Goal: Task Accomplishment & Management: Complete application form

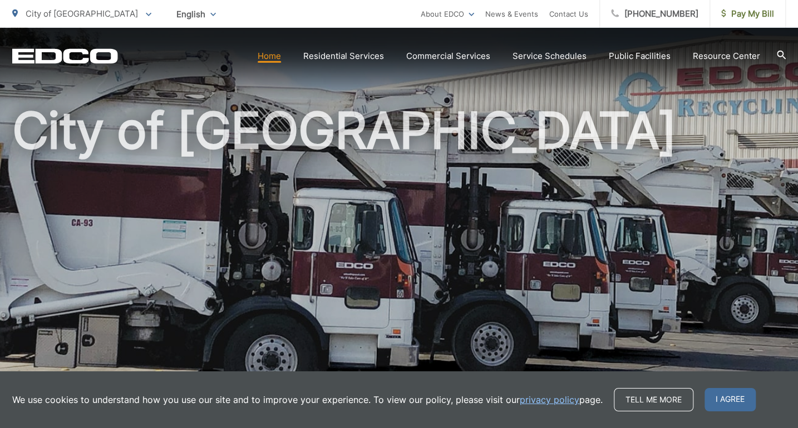
scroll to position [117, 0]
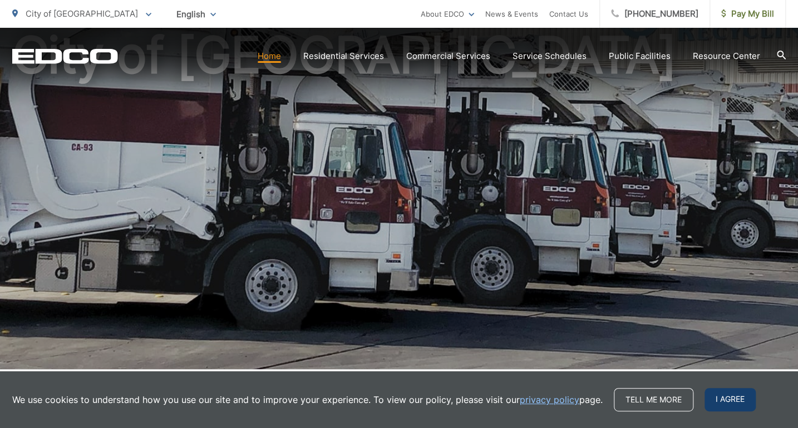
click at [738, 404] on span "I agree" at bounding box center [729, 399] width 51 height 23
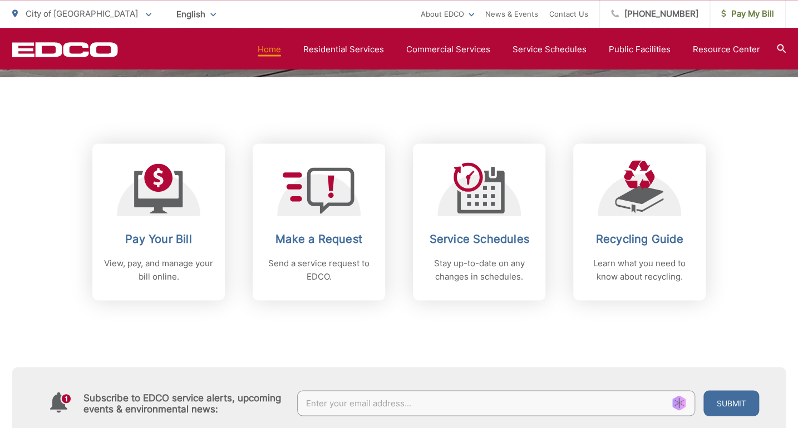
scroll to position [411, 0]
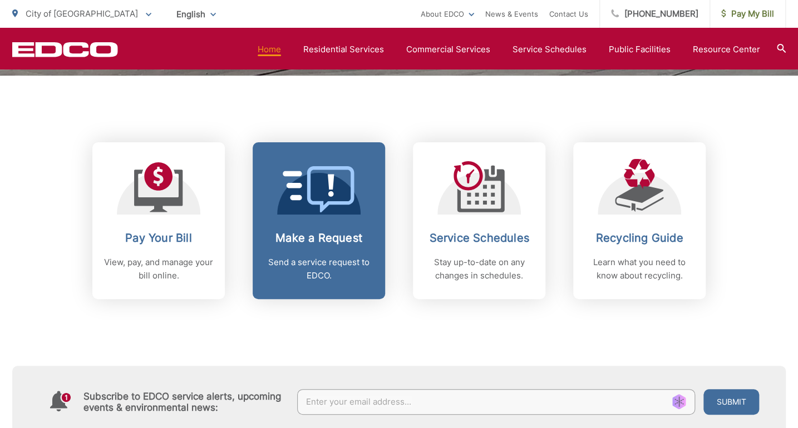
click at [317, 251] on div "Make a Request Send a service request to EDCO." at bounding box center [319, 256] width 110 height 51
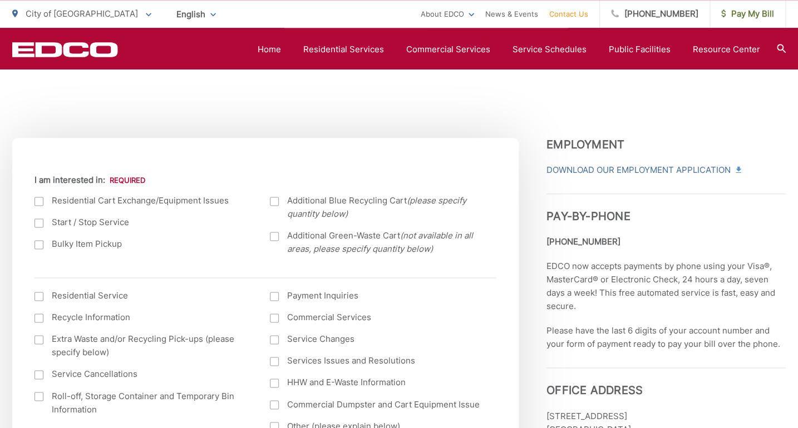
scroll to position [352, 0]
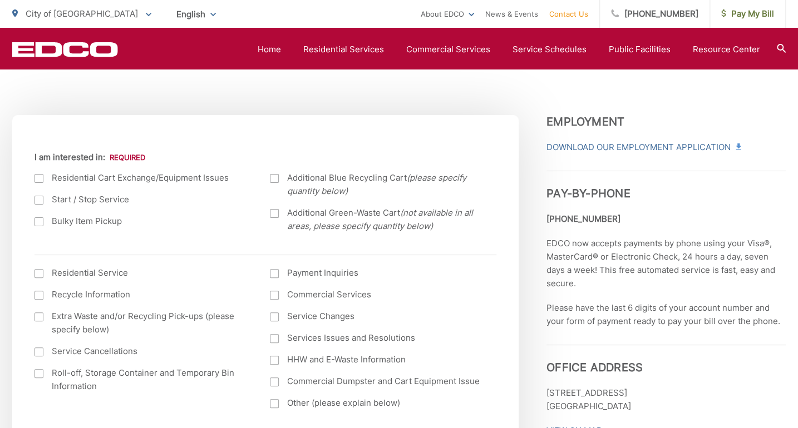
click at [36, 224] on div at bounding box center [38, 222] width 9 height 9
click at [0, 0] on input "Bulky Item Pickup" at bounding box center [0, 0] width 0 height 0
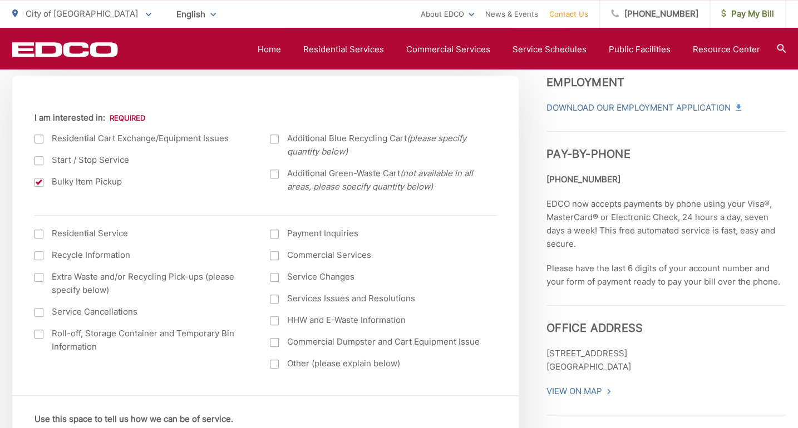
scroll to position [411, 0]
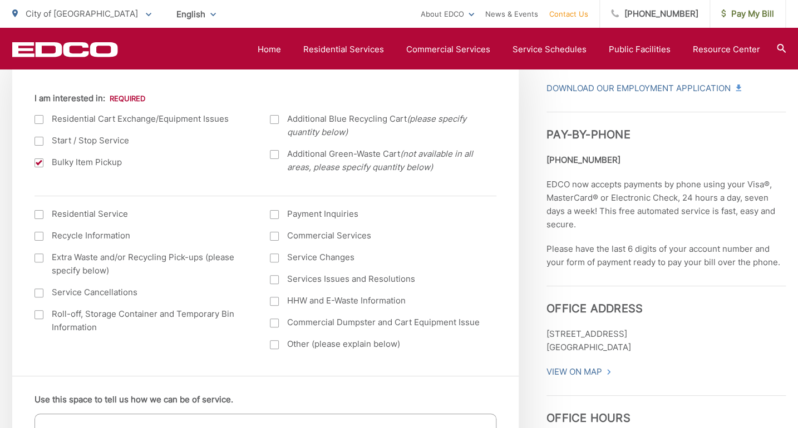
click at [36, 213] on div at bounding box center [38, 214] width 9 height 9
click at [0, 0] on input "I am interested in: (continued) *" at bounding box center [0, 0] width 0 height 0
click at [36, 213] on div at bounding box center [38, 214] width 9 height 9
click at [0, 0] on input "I am interested in: (continued) *" at bounding box center [0, 0] width 0 height 0
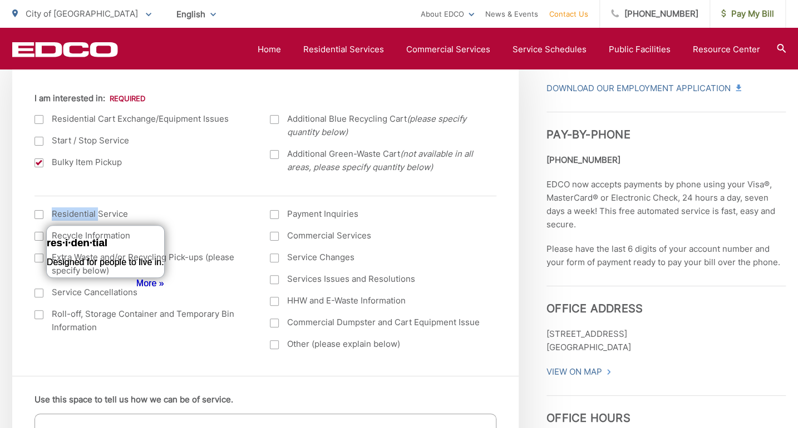
click at [40, 141] on div at bounding box center [38, 141] width 9 height 9
click at [0, 0] on input "Start / Stop Service" at bounding box center [0, 0] width 0 height 0
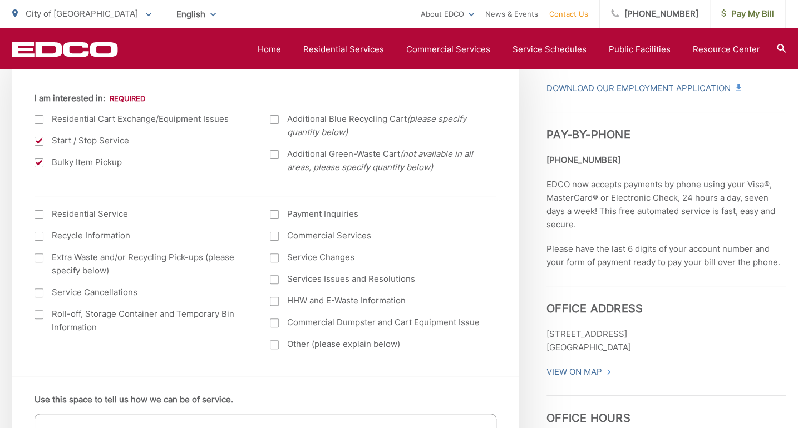
click at [41, 141] on div at bounding box center [38, 141] width 9 height 9
click at [0, 0] on input "Start / Stop Service" at bounding box center [0, 0] width 0 height 0
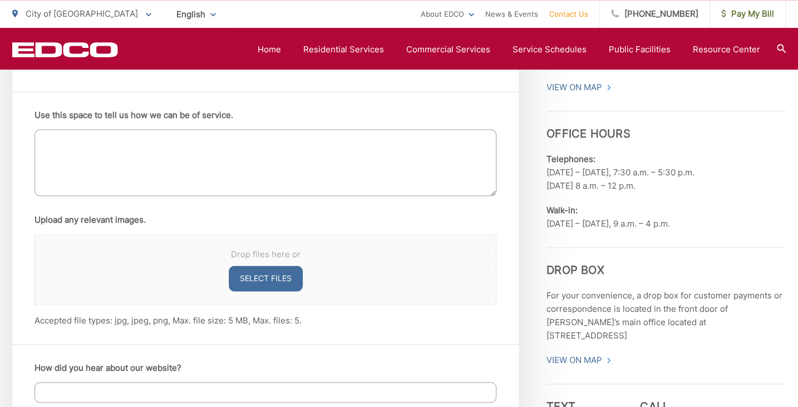
scroll to position [705, 0]
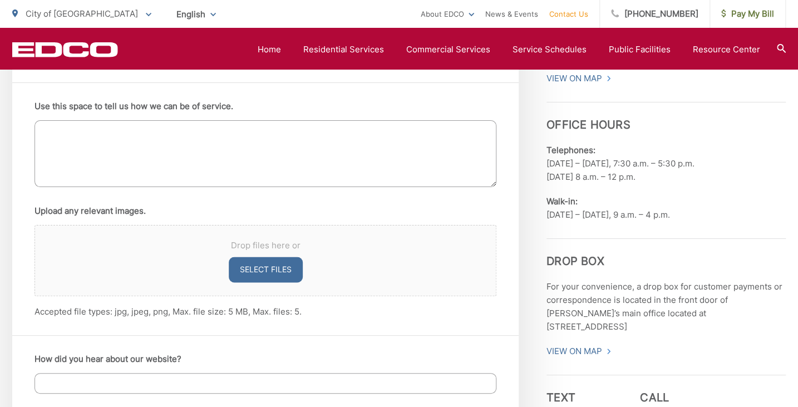
click at [130, 134] on textarea "Use this space to tell us how we can be of service." at bounding box center [265, 153] width 462 height 67
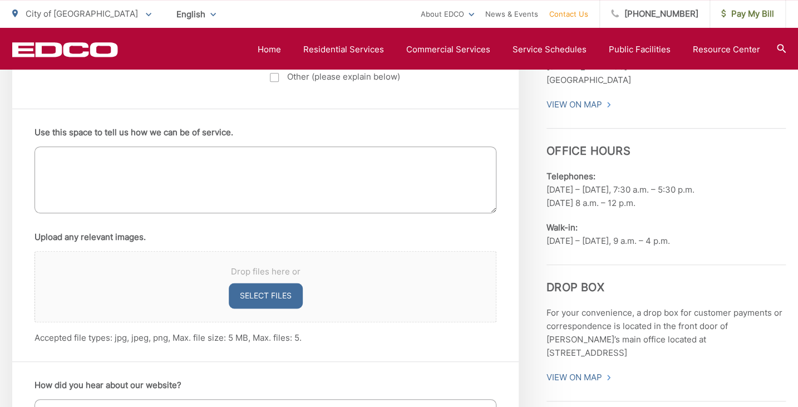
scroll to position [646, 0]
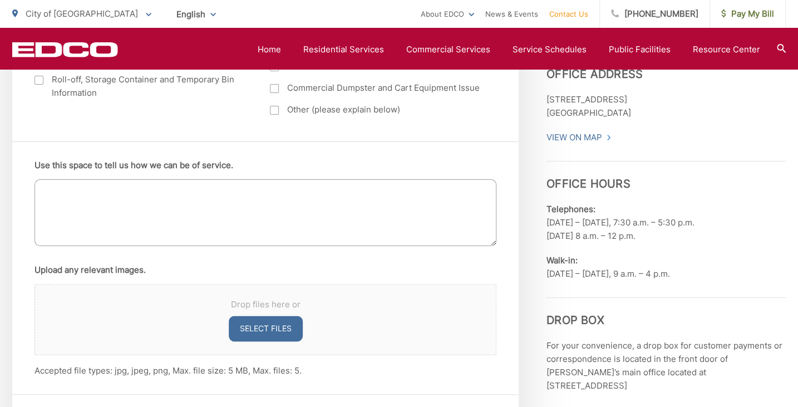
click at [130, 208] on textarea "Use this space to tell us how we can be of service." at bounding box center [265, 212] width 462 height 67
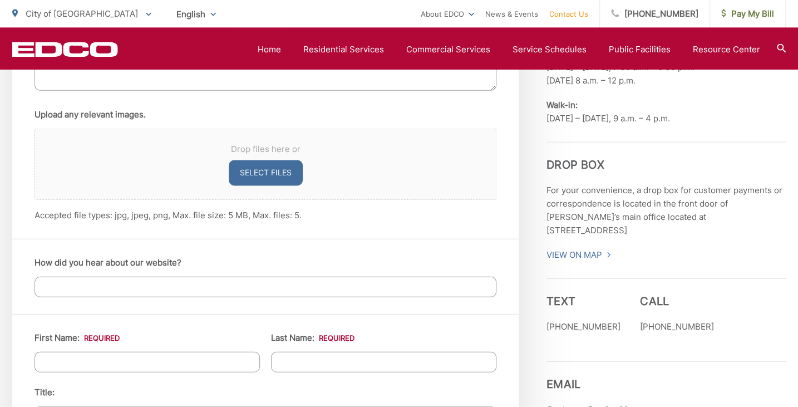
scroll to position [822, 0]
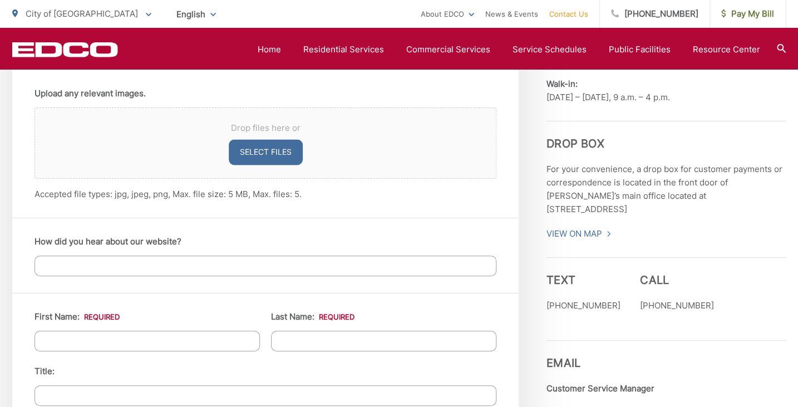
type textarea "Used 8 foot long couch for bulk item pick up please."
click at [279, 154] on button "Select files" at bounding box center [266, 152] width 74 height 26
type input "C:\fakepath\Couch8ft.jpg"
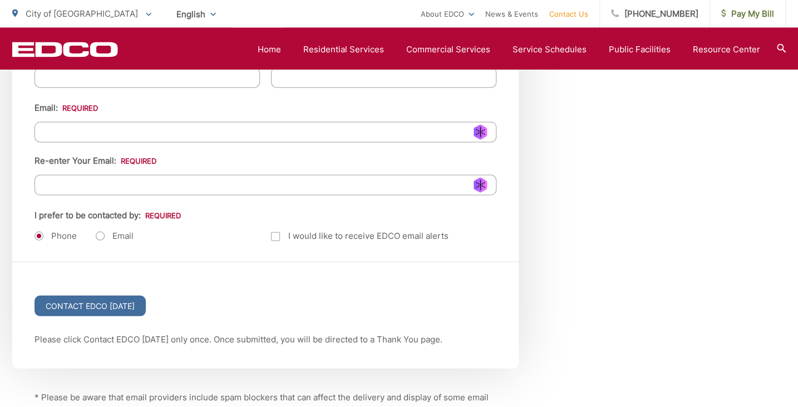
scroll to position [1410, 0]
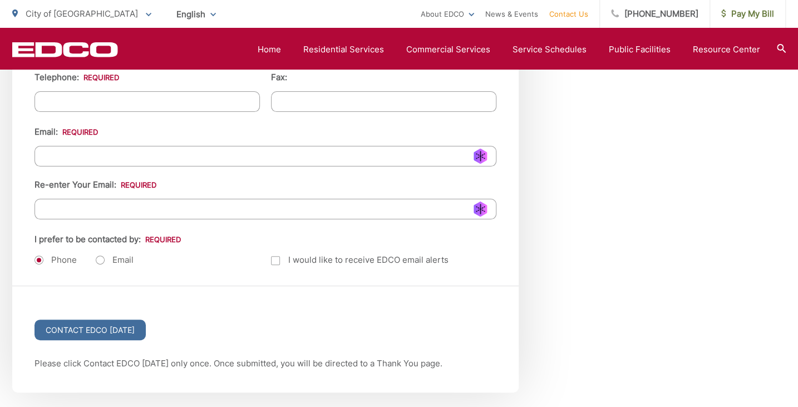
click at [102, 254] on label "Email" at bounding box center [115, 259] width 38 height 11
radio input "true"
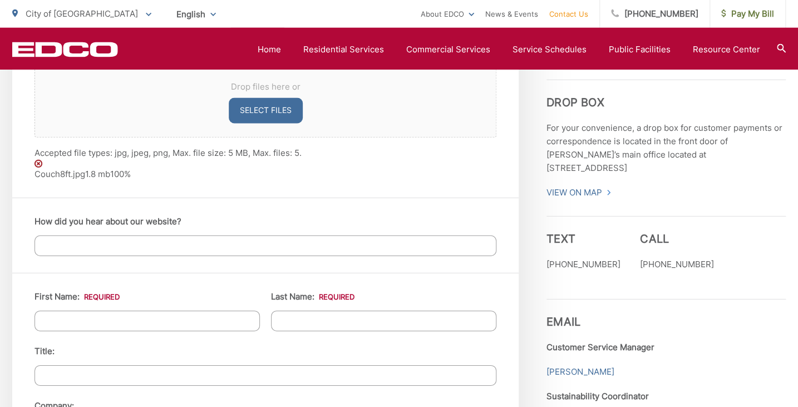
scroll to position [881, 0]
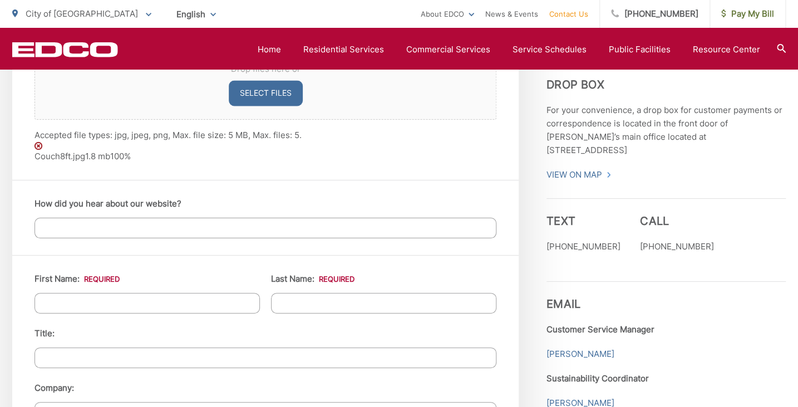
click at [96, 230] on input "How did you hear about our website?" at bounding box center [265, 228] width 462 height 21
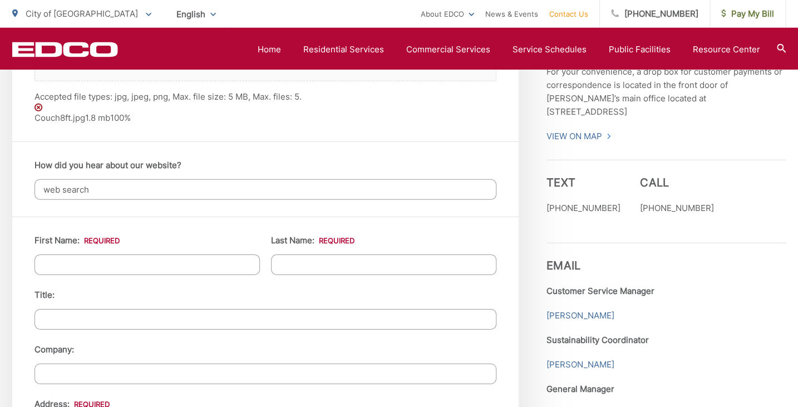
scroll to position [940, 0]
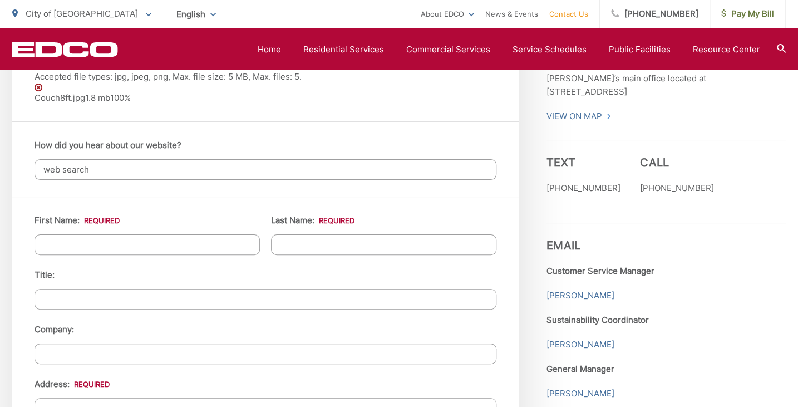
type input "web search"
click at [112, 240] on input "First Name: *" at bounding box center [146, 244] width 225 height 21
type input "Mike"
type input "Horvath"
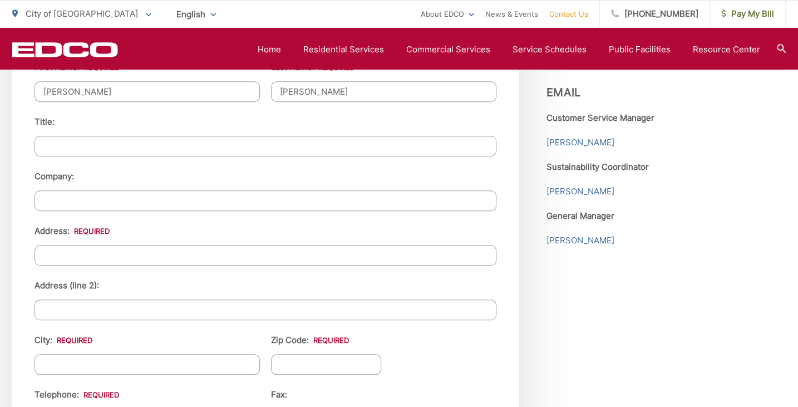
scroll to position [1116, 0]
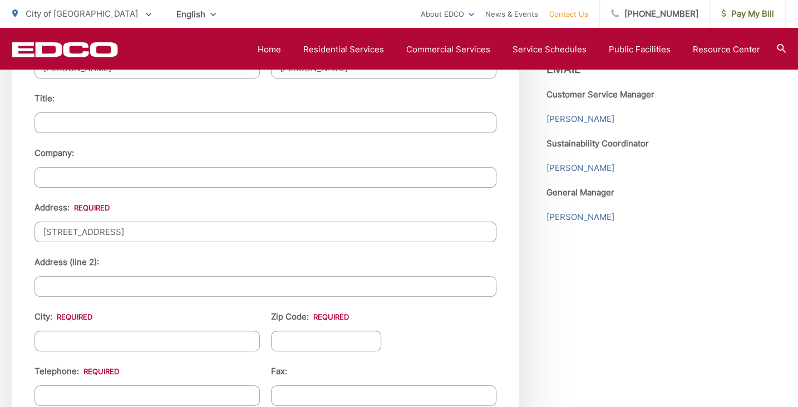
type input "617 El Monte Rd"
type input "El Cajon"
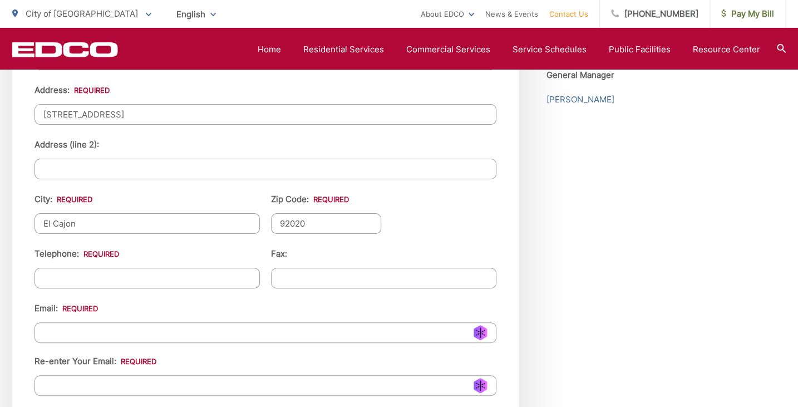
type input "92020"
click at [484, 197] on ul "First Name: * Mike Last Name: * Horvath Title: Company: Address: * 617 El Monte…" at bounding box center [265, 182] width 462 height 525
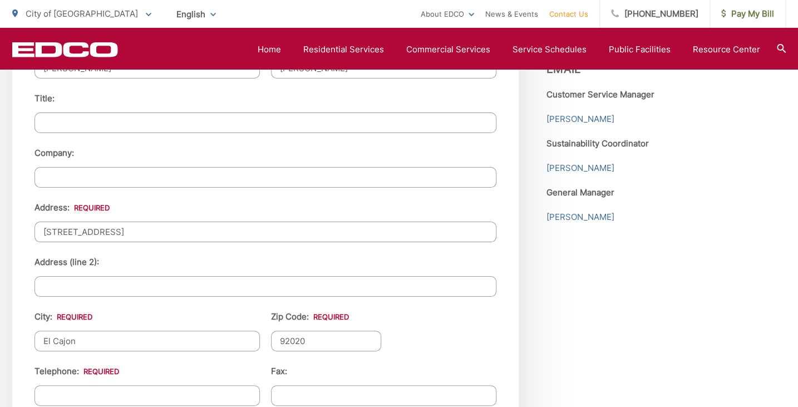
scroll to position [1293, 0]
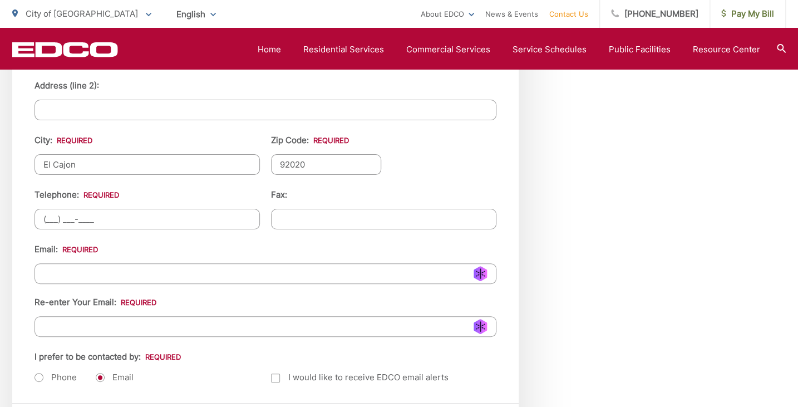
click at [139, 217] on input "(___) ___-____" at bounding box center [146, 219] width 225 height 21
type input "(619) 922-2509"
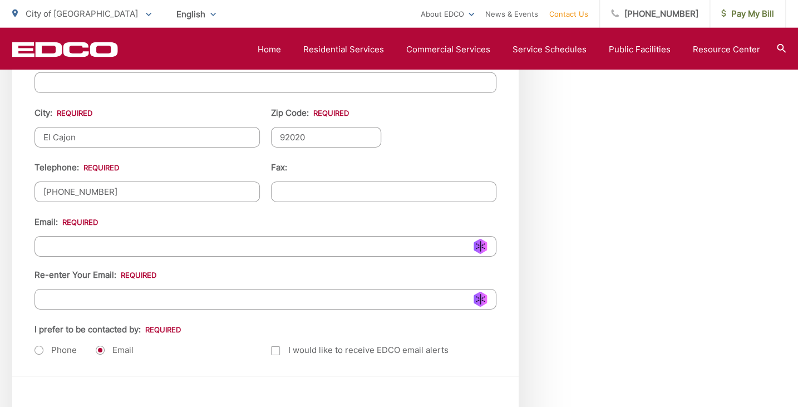
scroll to position [1351, 0]
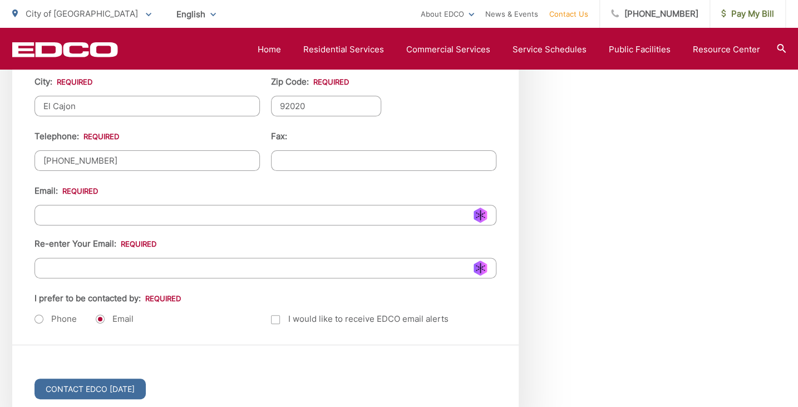
click at [119, 211] on input "Email *" at bounding box center [265, 215] width 462 height 21
type input "mphorvath@gmail.com"
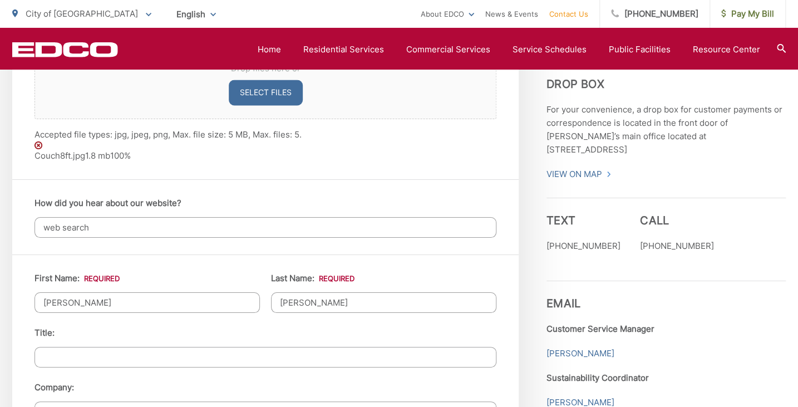
scroll to position [881, 0]
click at [76, 299] on input "Mike" at bounding box center [146, 303] width 225 height 21
type input "M"
type input "Majel"
type input "Carnell"
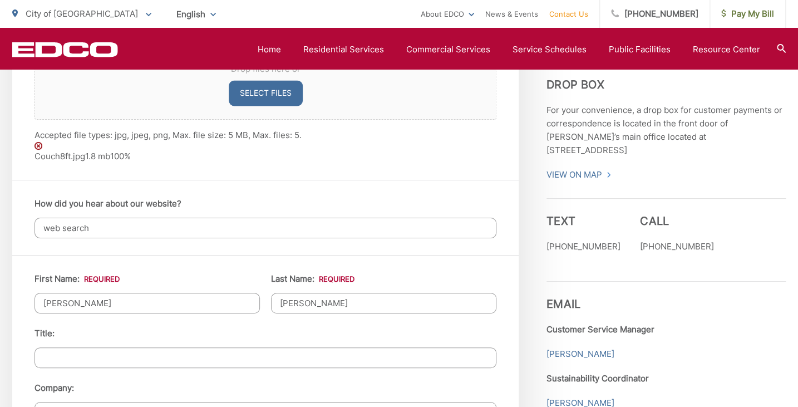
click at [190, 327] on li "Title:" at bounding box center [265, 347] width 462 height 41
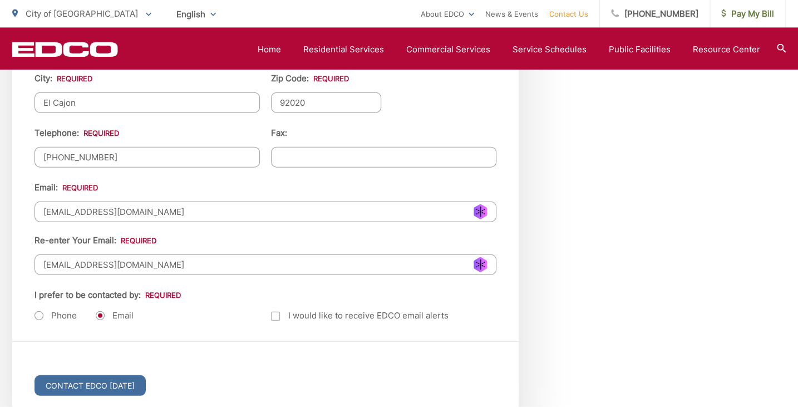
scroll to position [1410, 0]
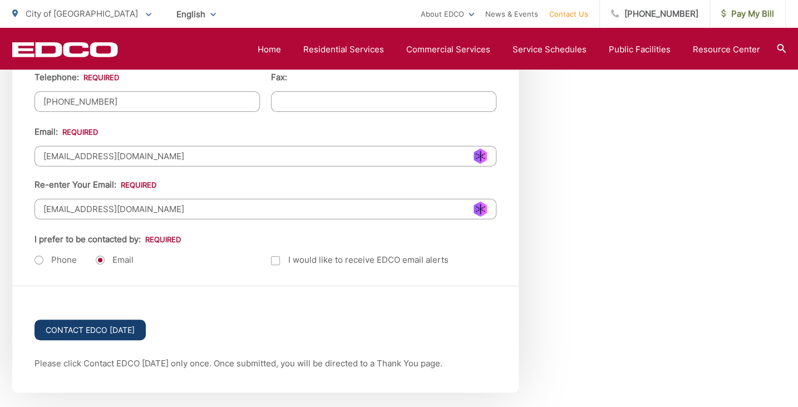
click at [103, 323] on input "Contact EDCO Today" at bounding box center [89, 329] width 111 height 21
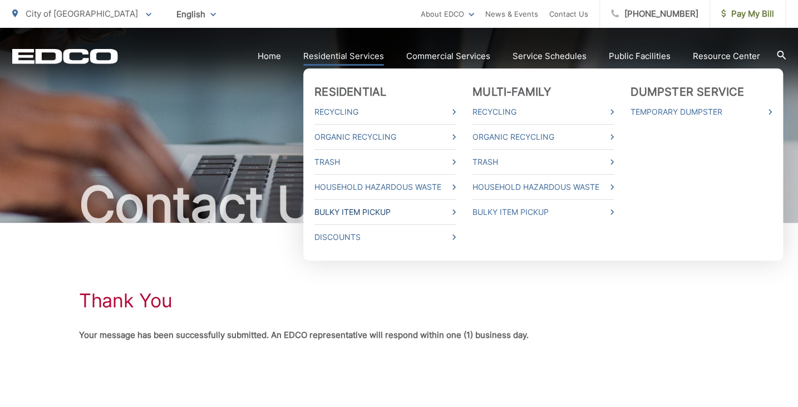
click at [364, 213] on link "Bulky Item Pickup" at bounding box center [384, 211] width 141 height 13
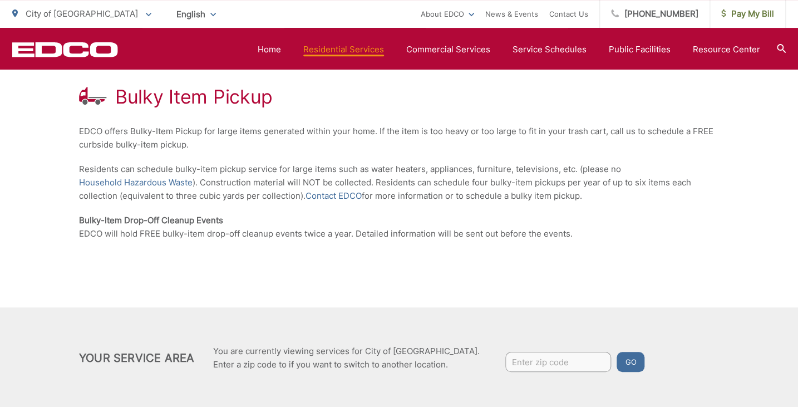
scroll to position [156, 0]
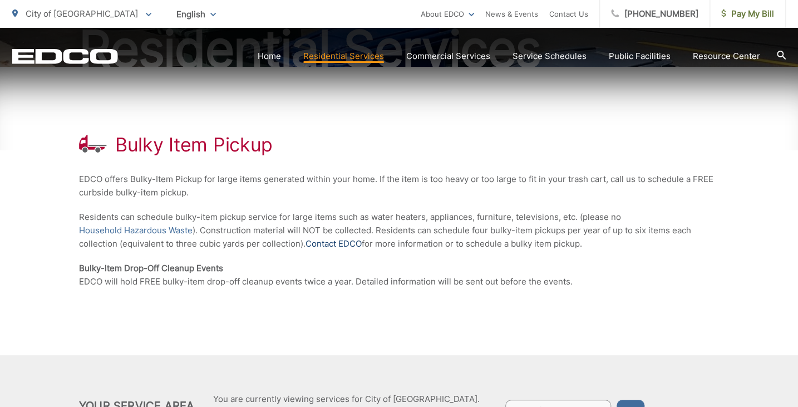
click at [339, 244] on link "Contact EDCO" at bounding box center [333, 243] width 56 height 13
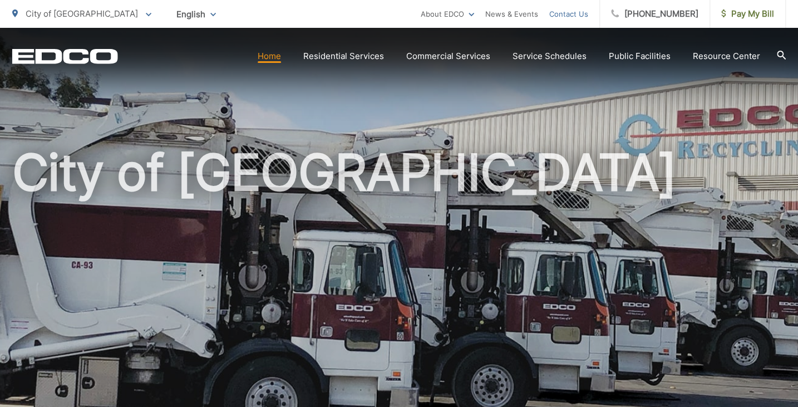
click at [582, 16] on link "Contact Us" at bounding box center [568, 13] width 39 height 13
